Goal: Navigation & Orientation: Find specific page/section

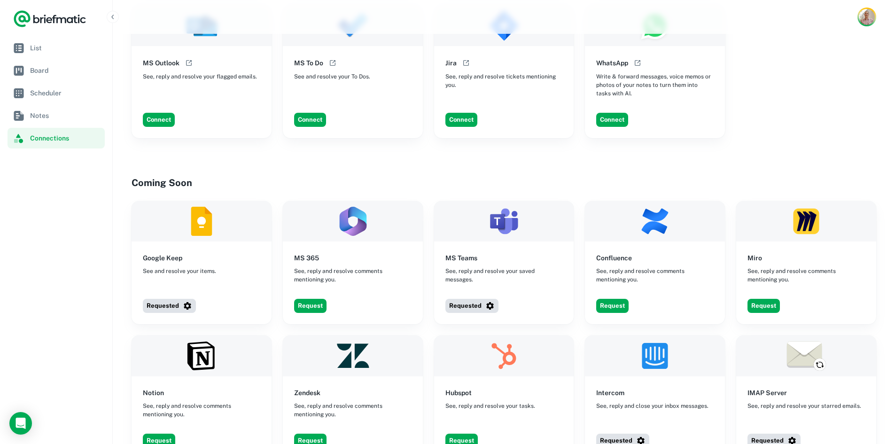
scroll to position [762, 0]
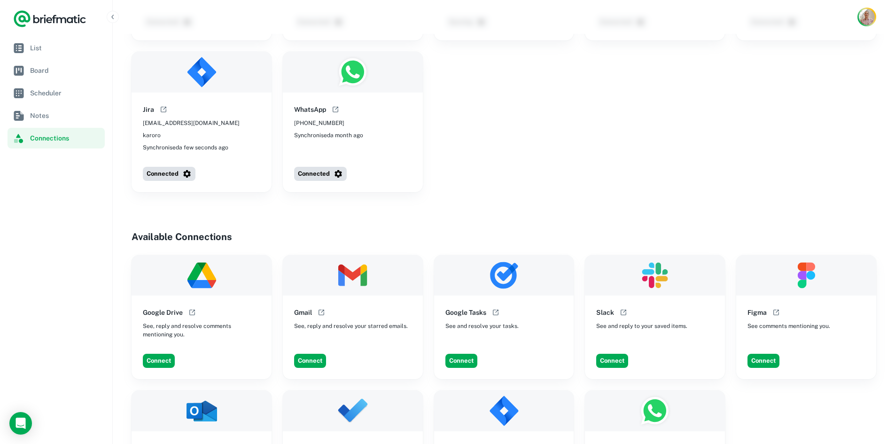
scroll to position [327, 0]
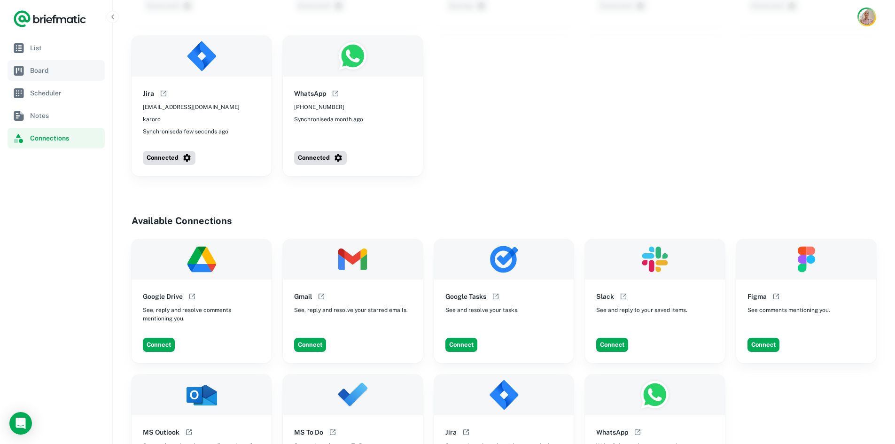
click at [34, 70] on span "Board" at bounding box center [65, 70] width 71 height 10
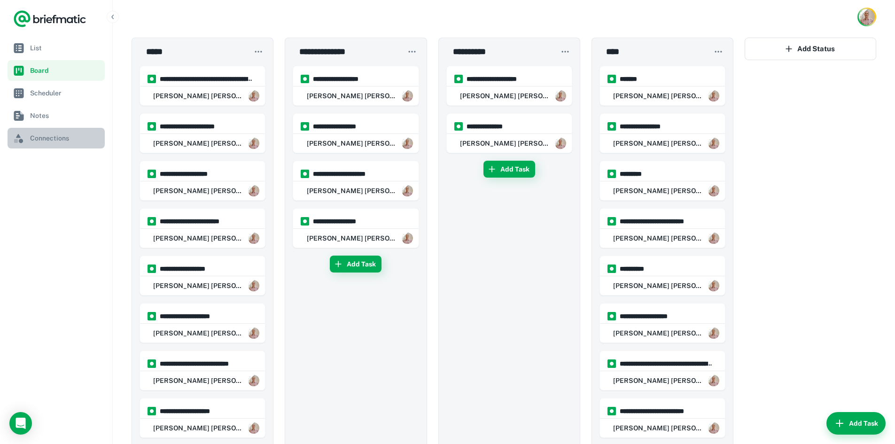
click at [60, 137] on span "Connections" at bounding box center [65, 138] width 71 height 10
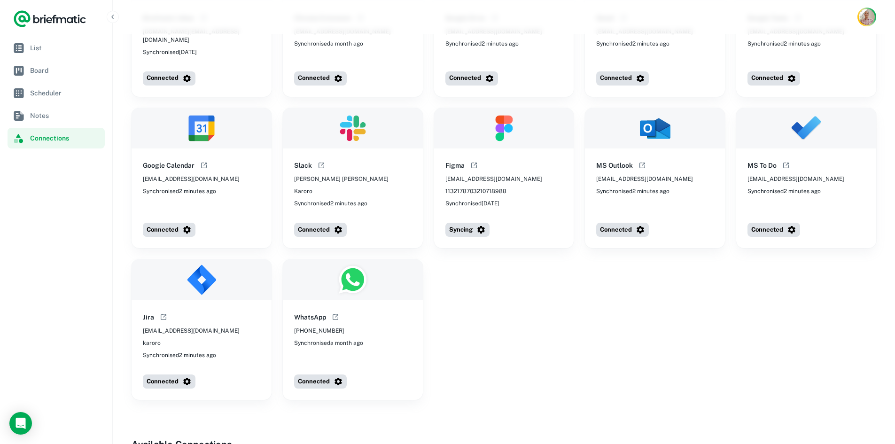
scroll to position [22, 0]
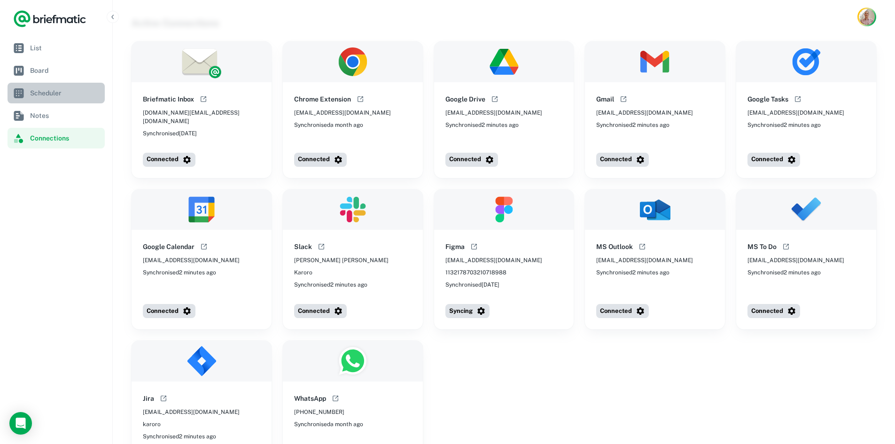
click at [51, 95] on span "Scheduler" at bounding box center [65, 93] width 71 height 10
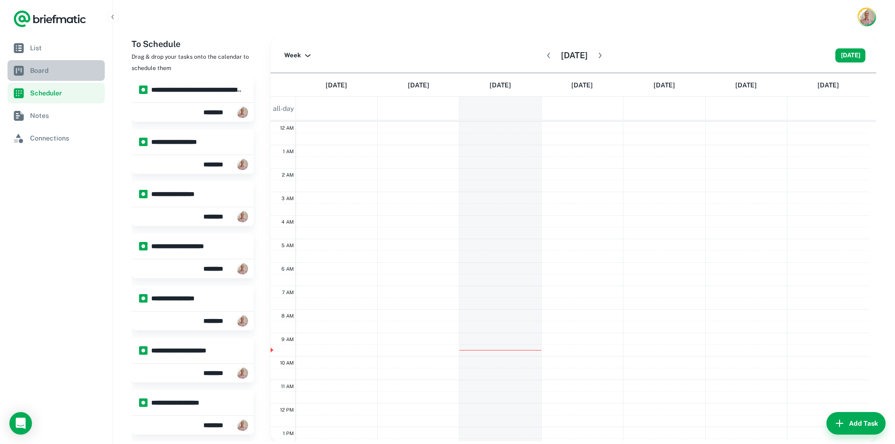
scroll to position [141, 0]
click at [39, 65] on span "Board" at bounding box center [65, 70] width 71 height 10
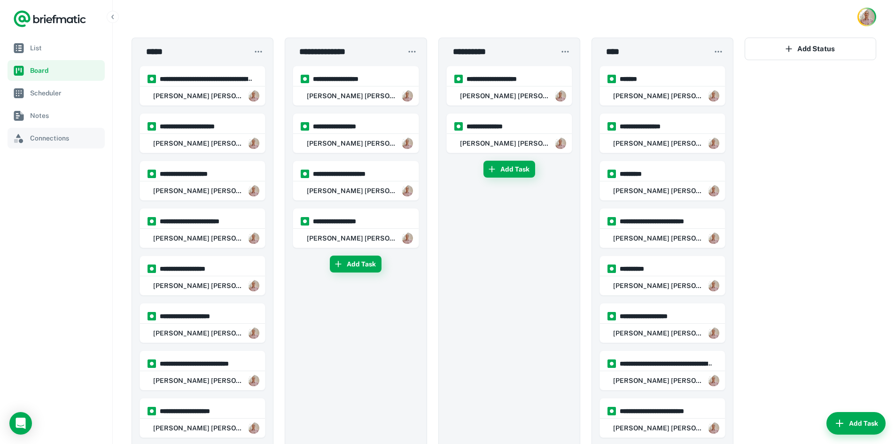
click at [60, 138] on span "Connections" at bounding box center [65, 138] width 71 height 10
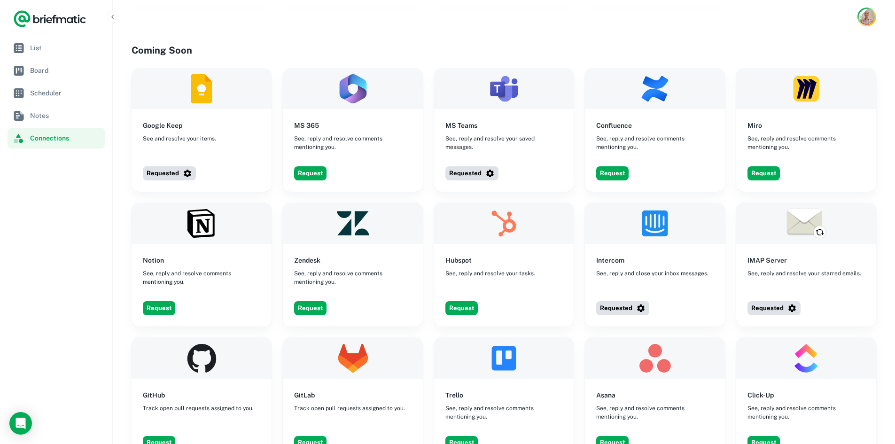
scroll to position [825, 0]
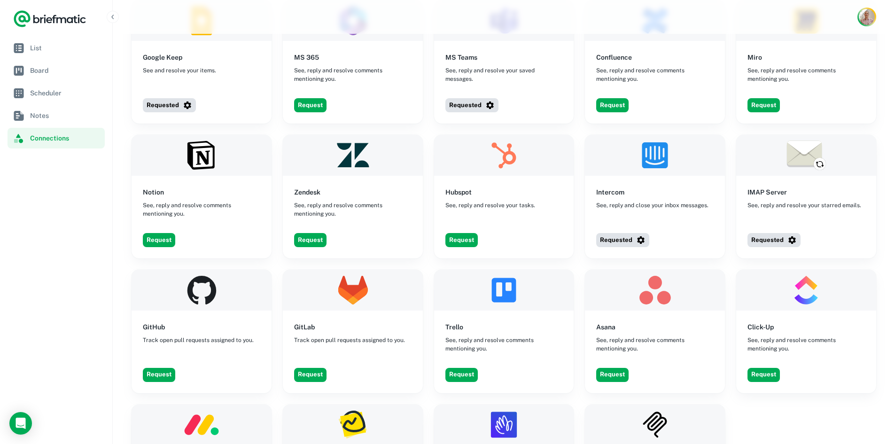
scroll to position [896, 0]
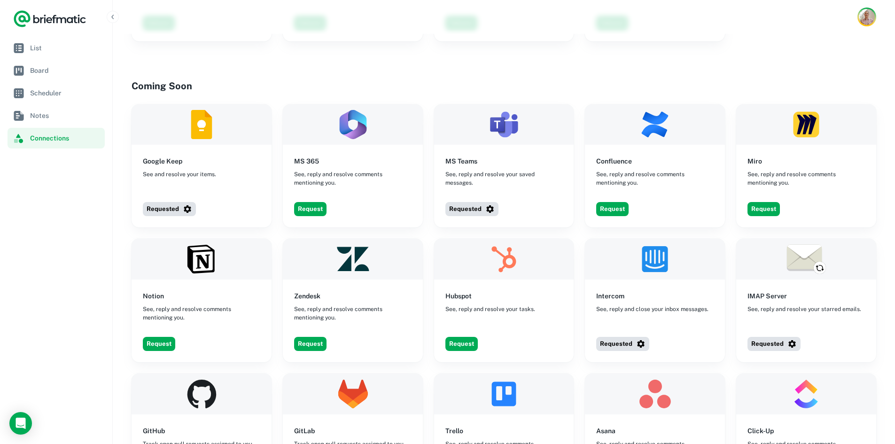
scroll to position [793, 0]
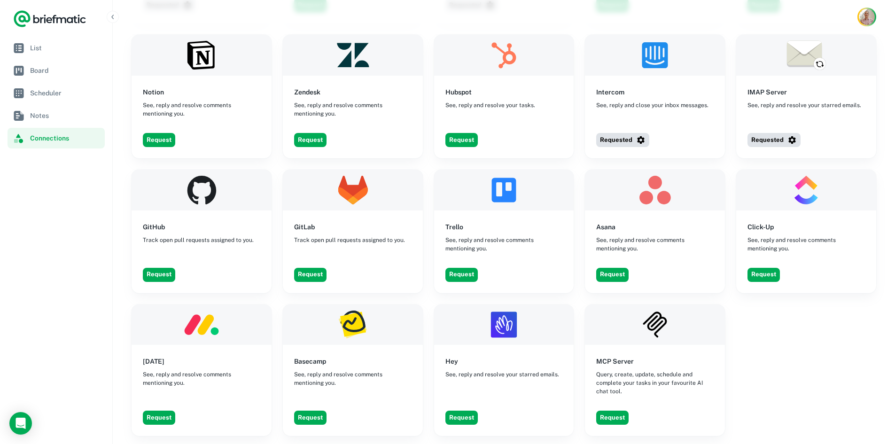
scroll to position [999, 0]
